Goal: Transaction & Acquisition: Obtain resource

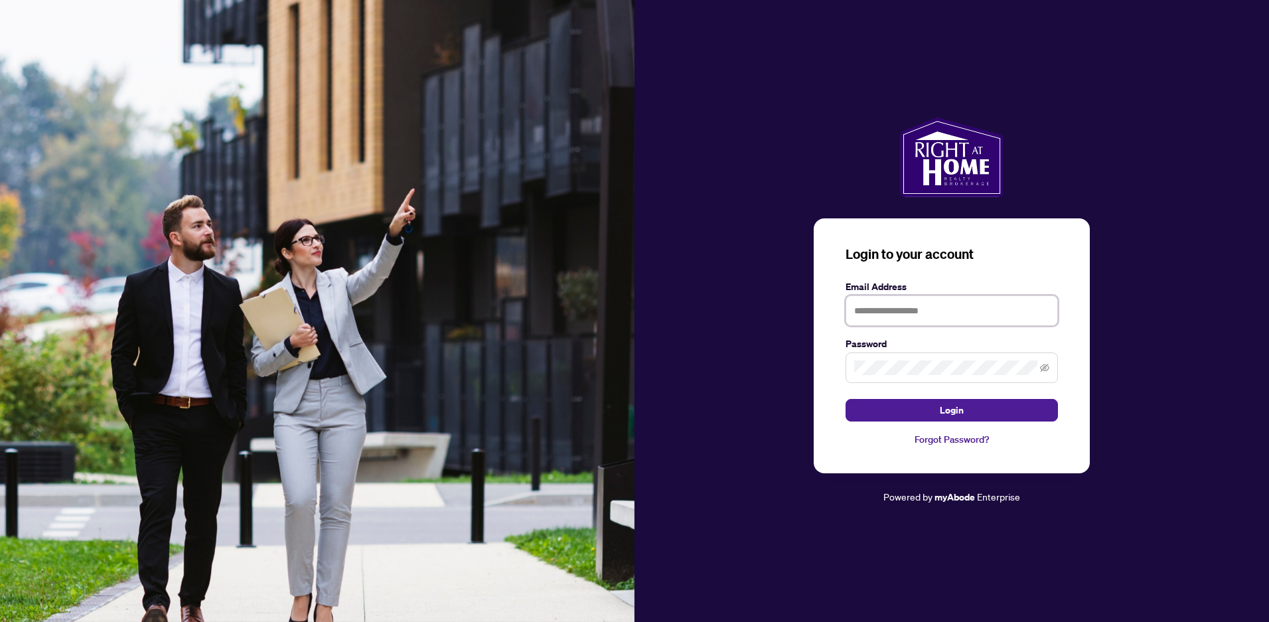
click at [937, 311] on input "text" at bounding box center [952, 310] width 212 height 31
type input "**********"
click at [846, 399] on button "Login" at bounding box center [952, 410] width 212 height 23
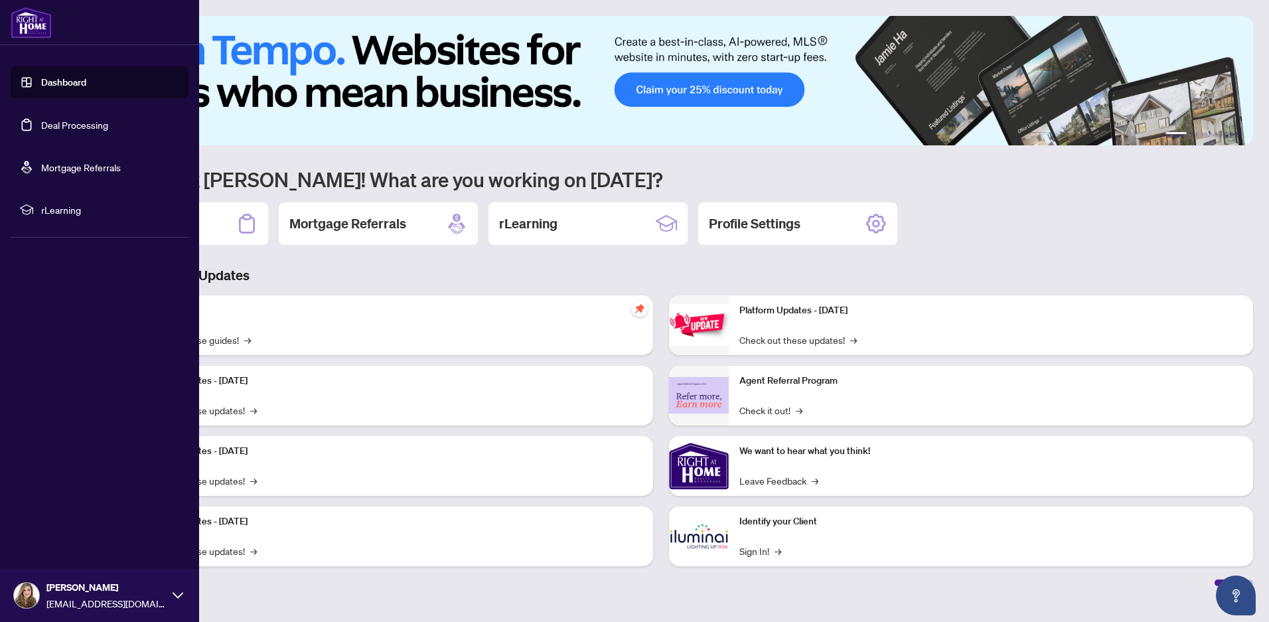
click at [48, 129] on link "Deal Processing" at bounding box center [74, 125] width 67 height 12
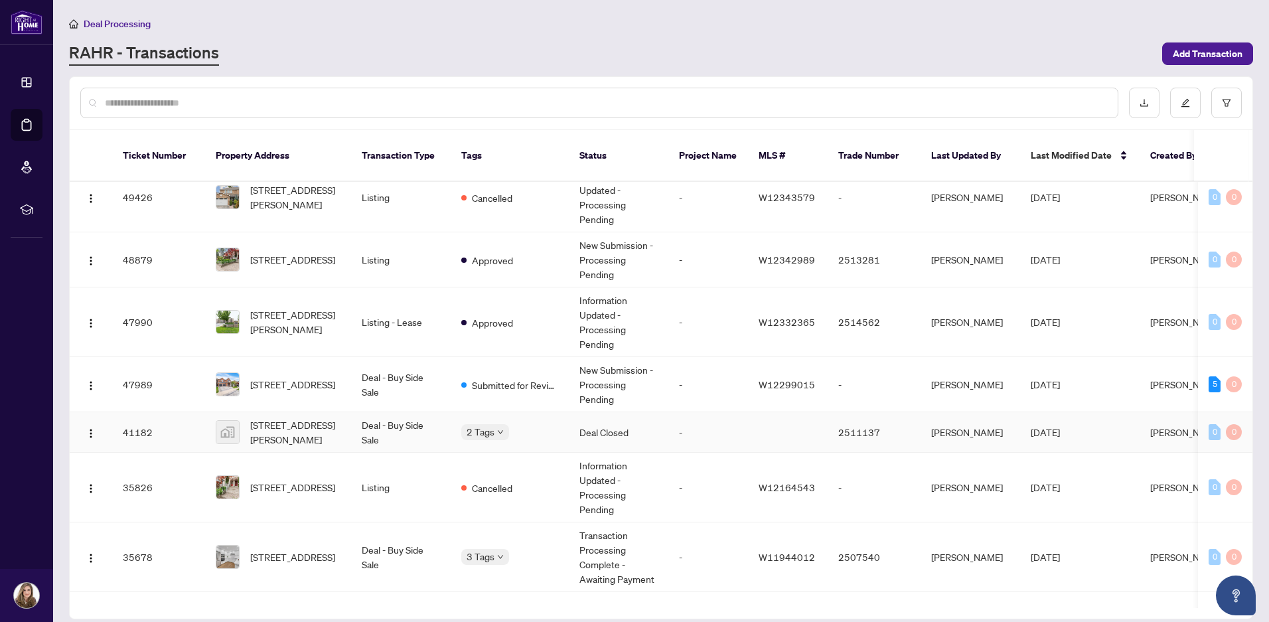
scroll to position [332, 0]
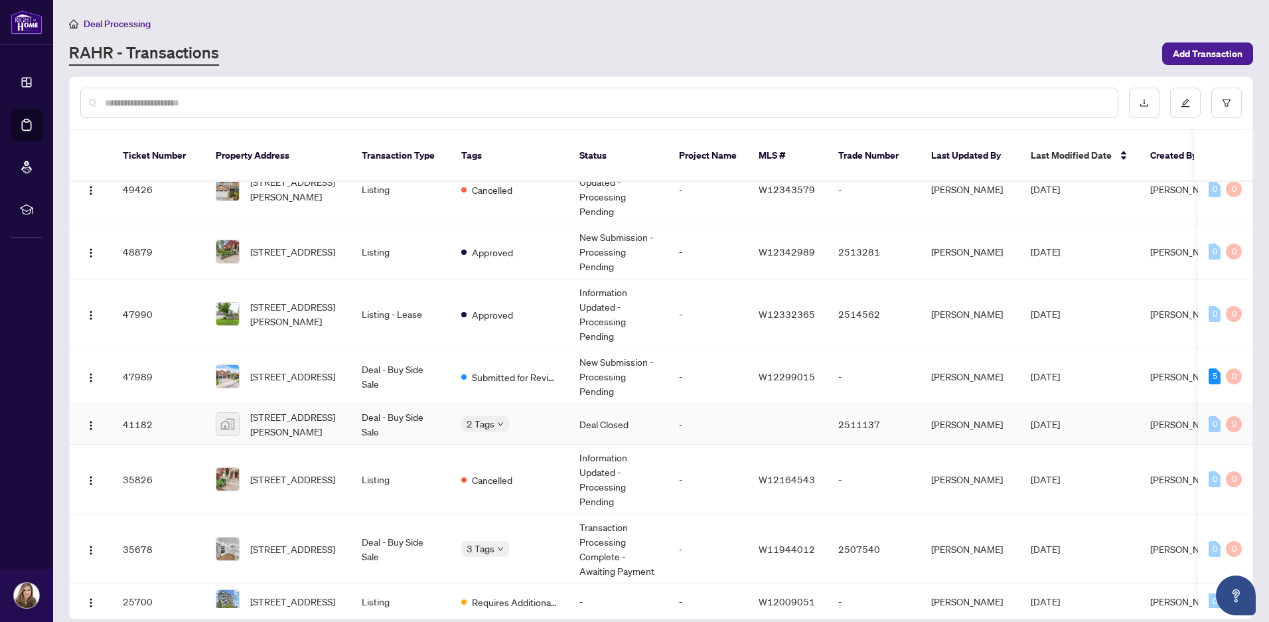
click at [544, 416] on div "2 Tags" at bounding box center [509, 423] width 97 height 15
click at [512, 416] on div "2 Tags" at bounding box center [509, 423] width 97 height 15
click at [303, 410] on span "[STREET_ADDRESS][PERSON_NAME]" at bounding box center [295, 424] width 90 height 29
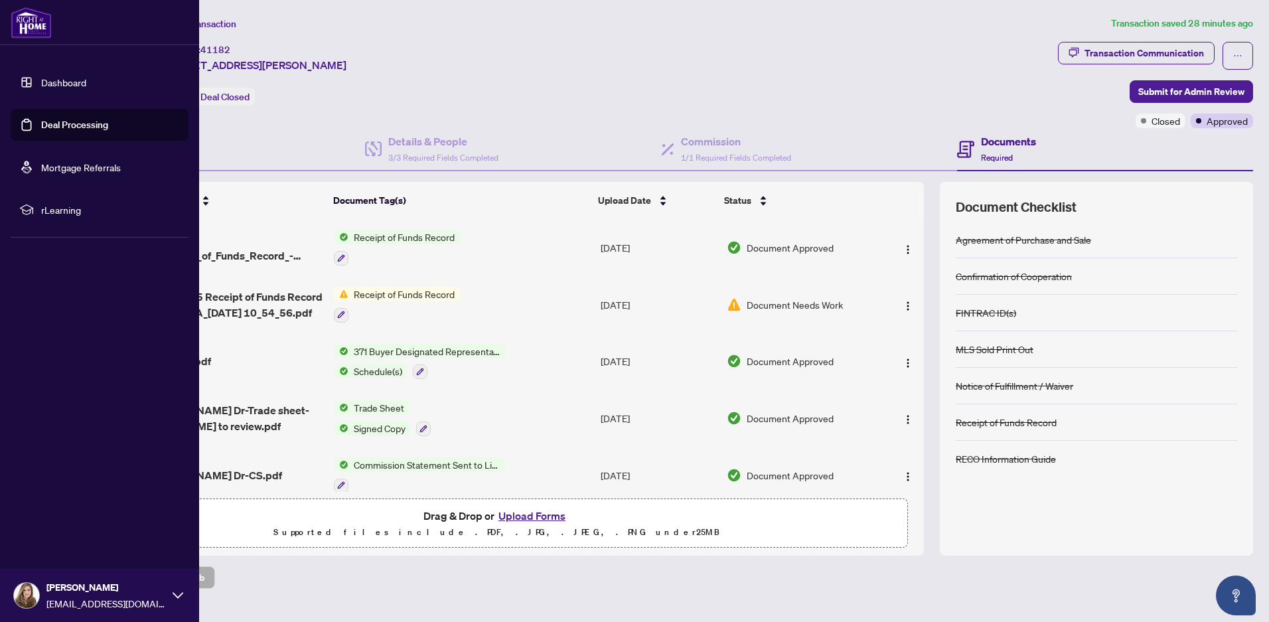
click at [53, 126] on link "Deal Processing" at bounding box center [74, 125] width 67 height 12
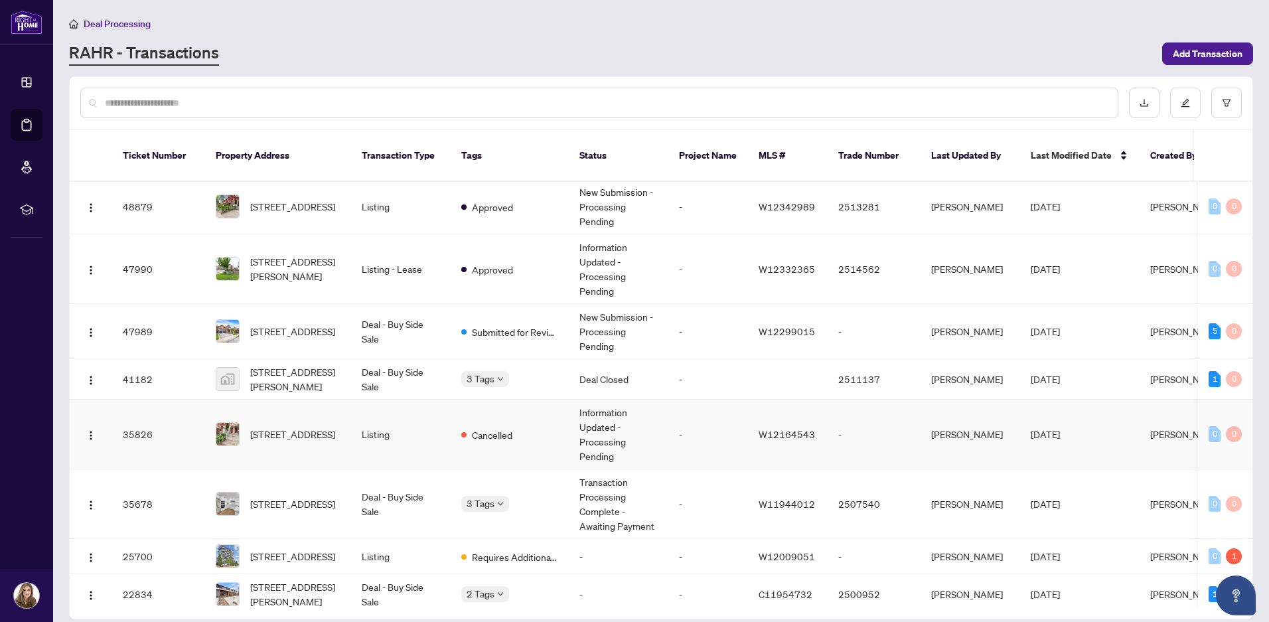
scroll to position [398, 0]
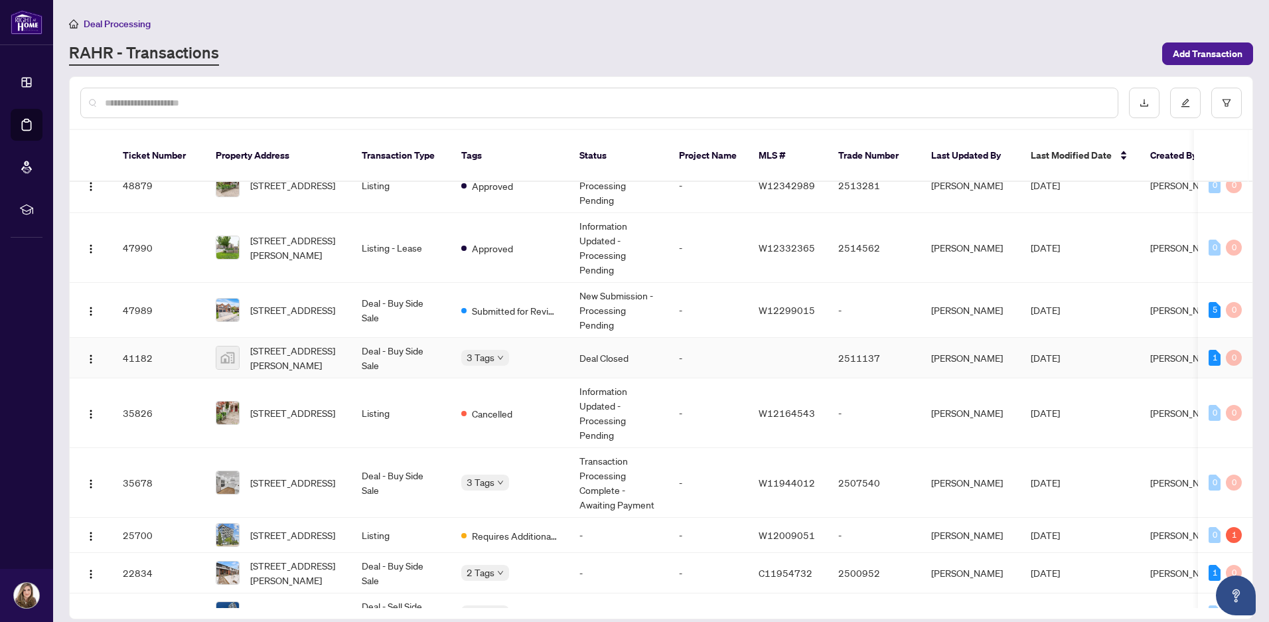
click at [531, 350] on div "3 Tags" at bounding box center [509, 357] width 97 height 15
click at [383, 350] on td "Deal - Buy Side Sale" at bounding box center [401, 358] width 100 height 40
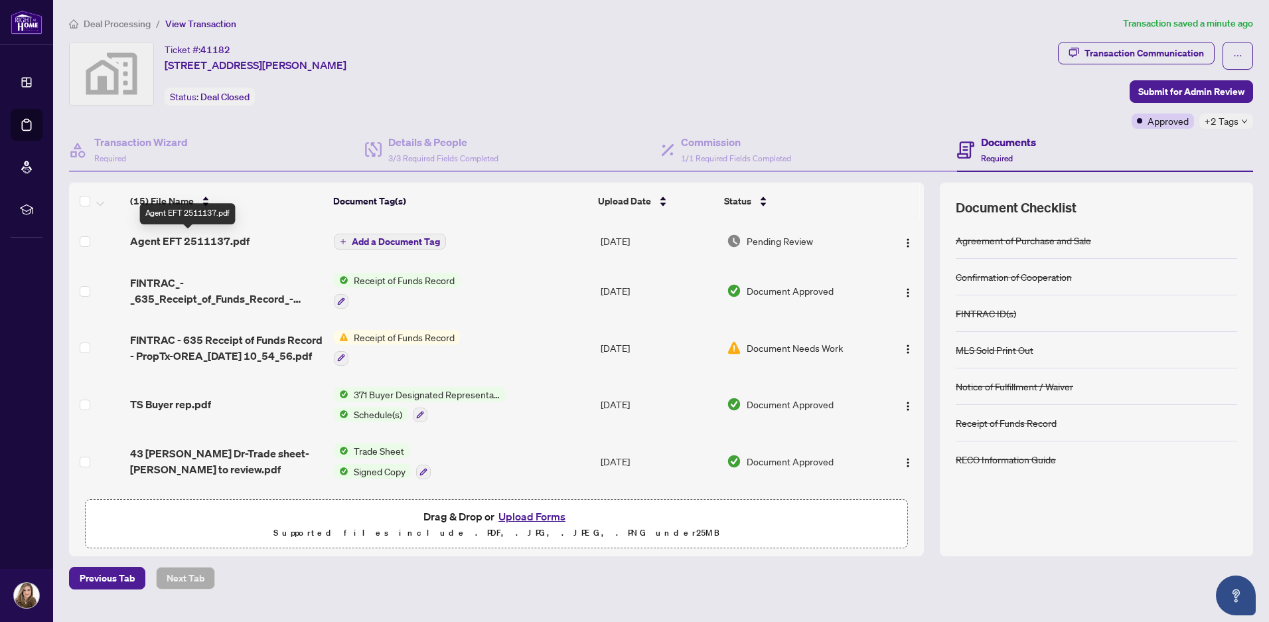
click at [231, 247] on span "Agent EFT 2511137.pdf" at bounding box center [189, 241] width 119 height 16
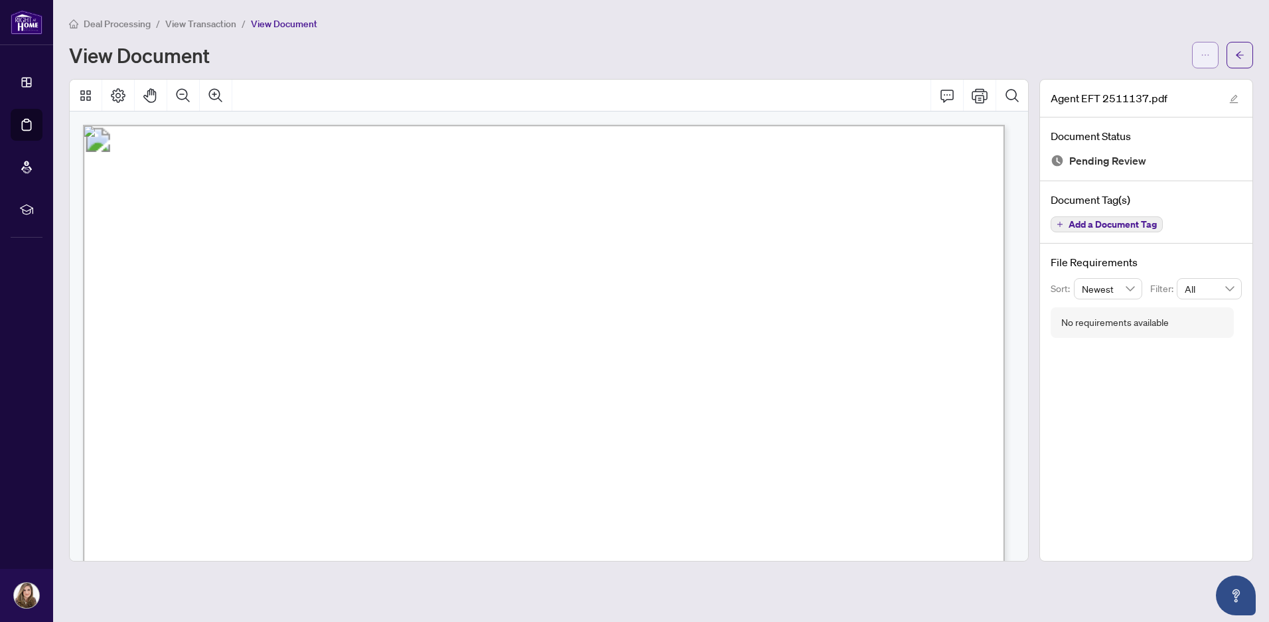
click at [1201, 60] on span "button" at bounding box center [1205, 54] width 9 height 21
click at [1164, 91] on li "Download" at bounding box center [1157, 83] width 117 height 21
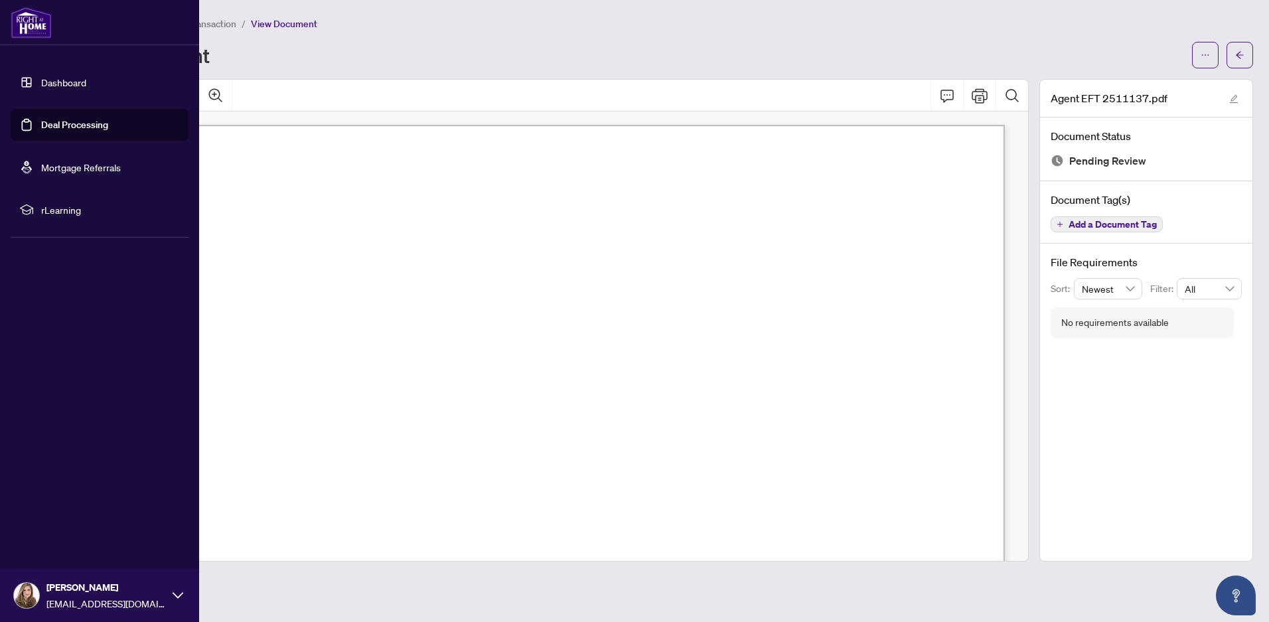
click at [75, 125] on link "Deal Processing" at bounding box center [74, 125] width 67 height 12
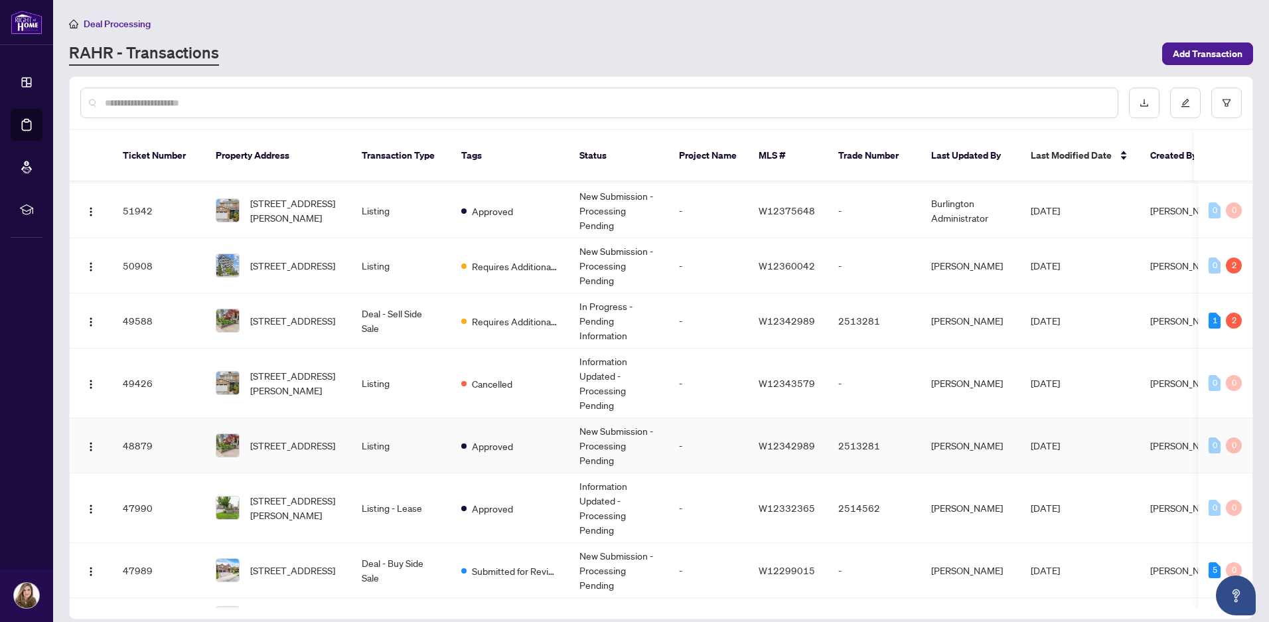
scroll to position [133, 0]
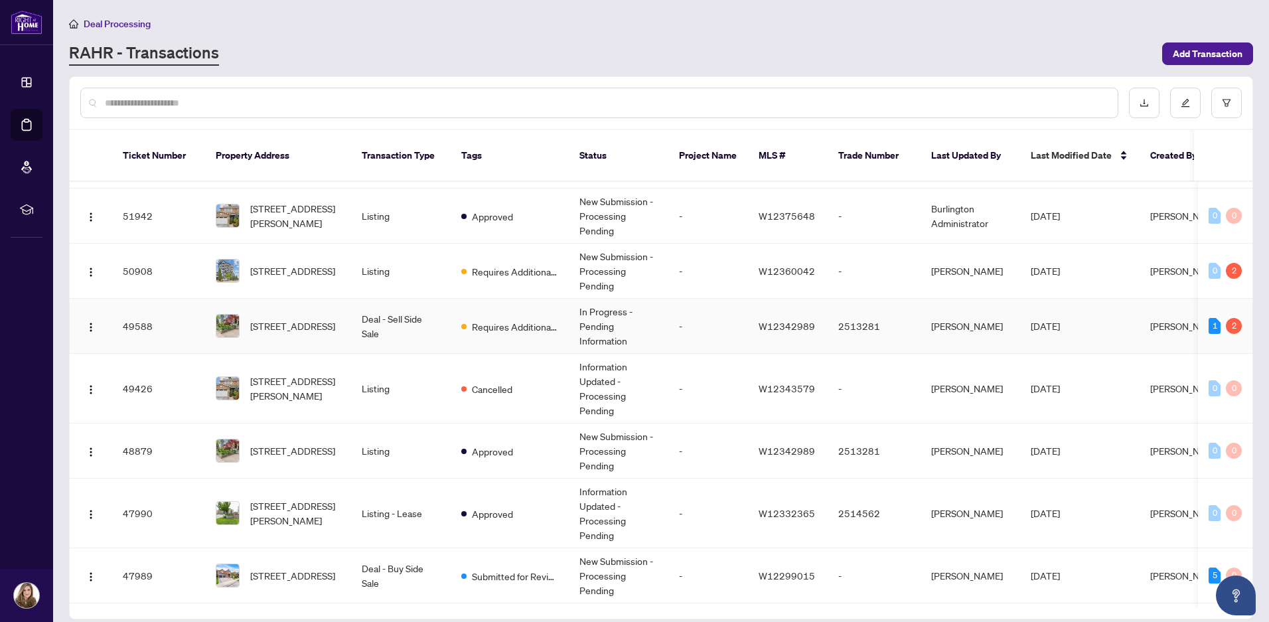
click at [537, 318] on div "Requires Additional Docs" at bounding box center [509, 326] width 97 height 16
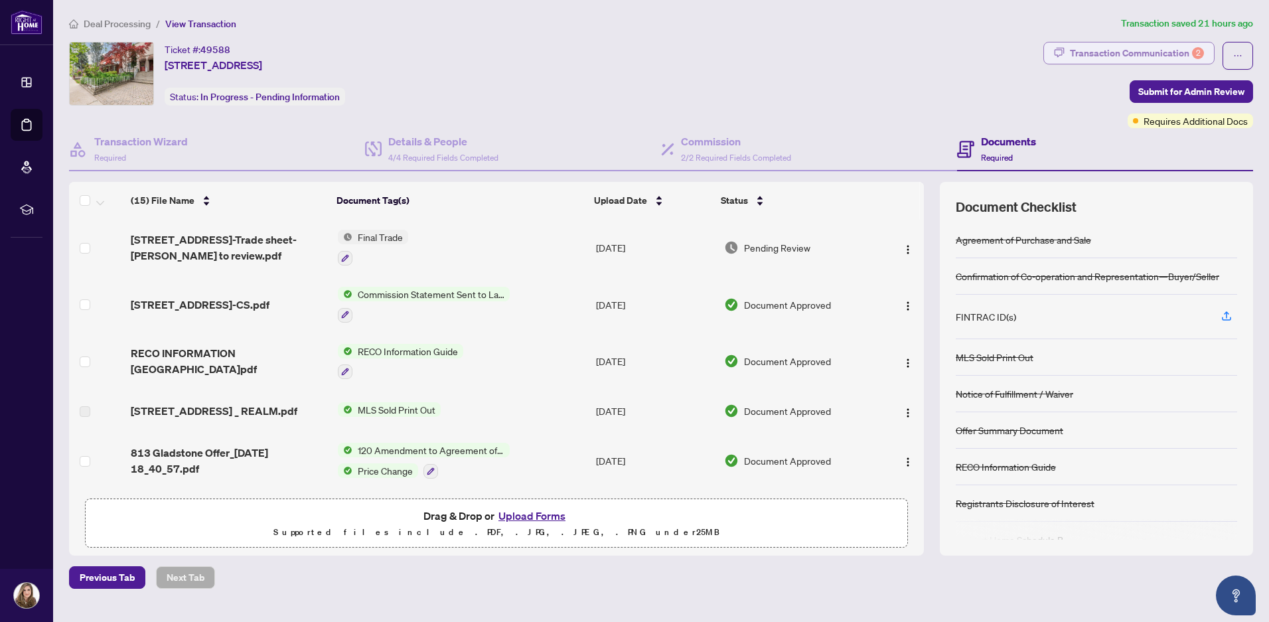
click at [1117, 57] on div "Transaction Communication 2" at bounding box center [1137, 52] width 134 height 21
